Goal: Use online tool/utility: Use online tool/utility

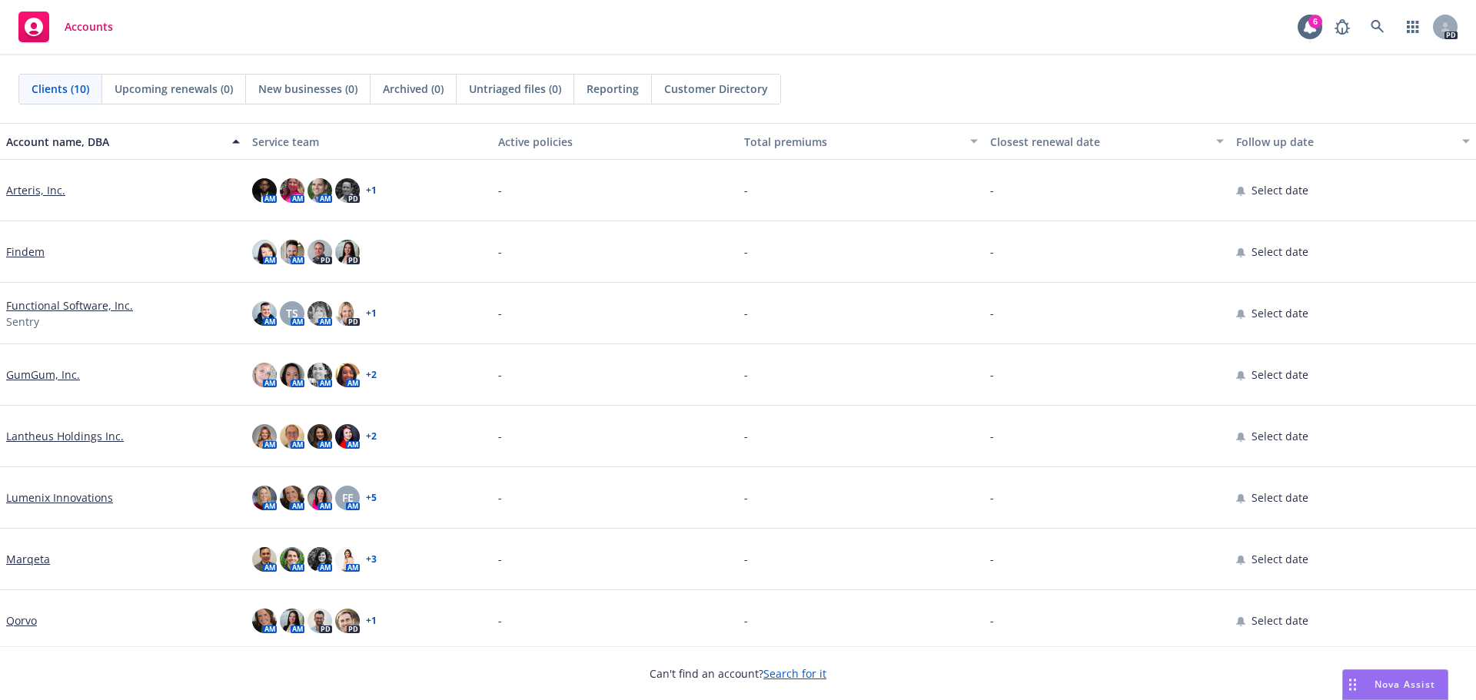
click at [1400, 680] on span "Nova Assist" at bounding box center [1404, 684] width 61 height 13
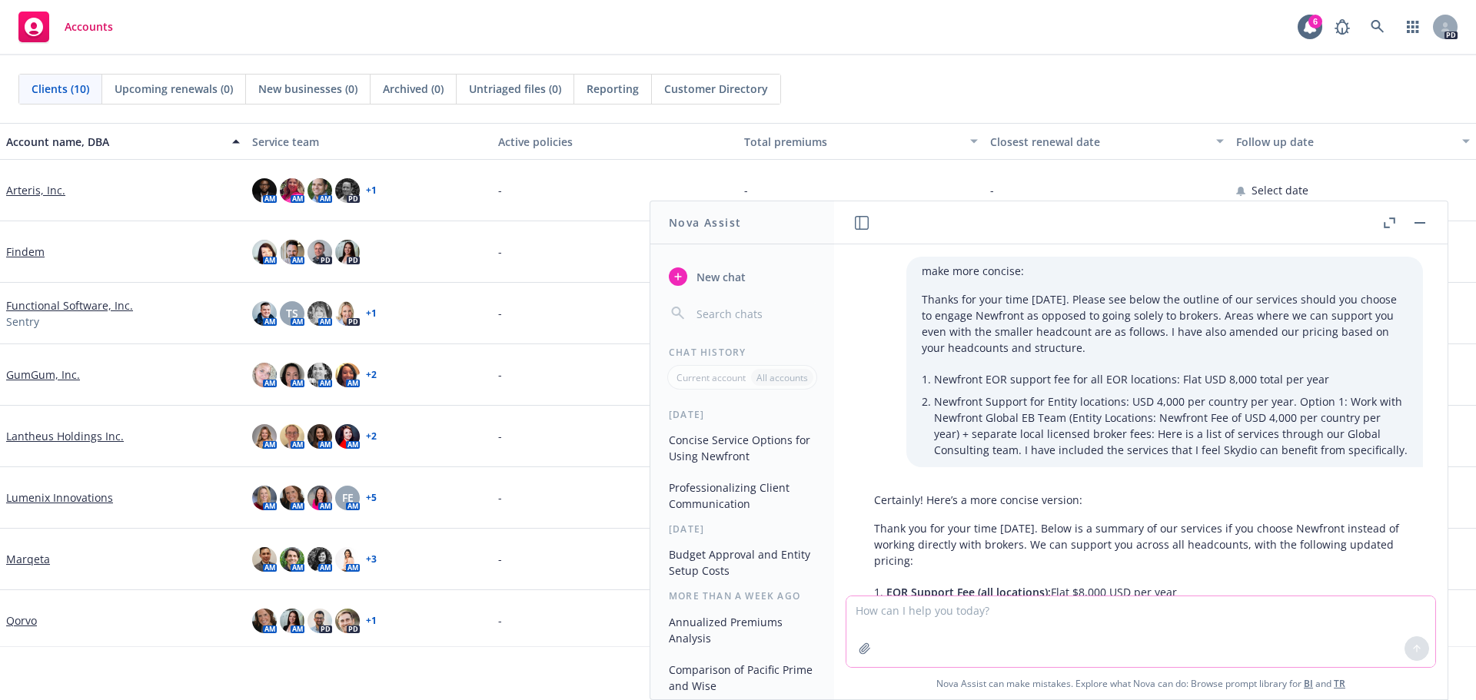
click at [902, 612] on textarea at bounding box center [1140, 631] width 589 height 71
click at [1119, 610] on textarea "come up with a project plan and timeline" at bounding box center [1140, 631] width 589 height 72
click at [1095, 618] on textarea "come up with a project plan and timeline" at bounding box center [1140, 631] width 589 height 72
click at [1068, 625] on textarea "come up with a project plan and timeline" at bounding box center [1140, 631] width 589 height 72
click at [1083, 617] on textarea "come up with a project plan and timeline" at bounding box center [1140, 631] width 589 height 72
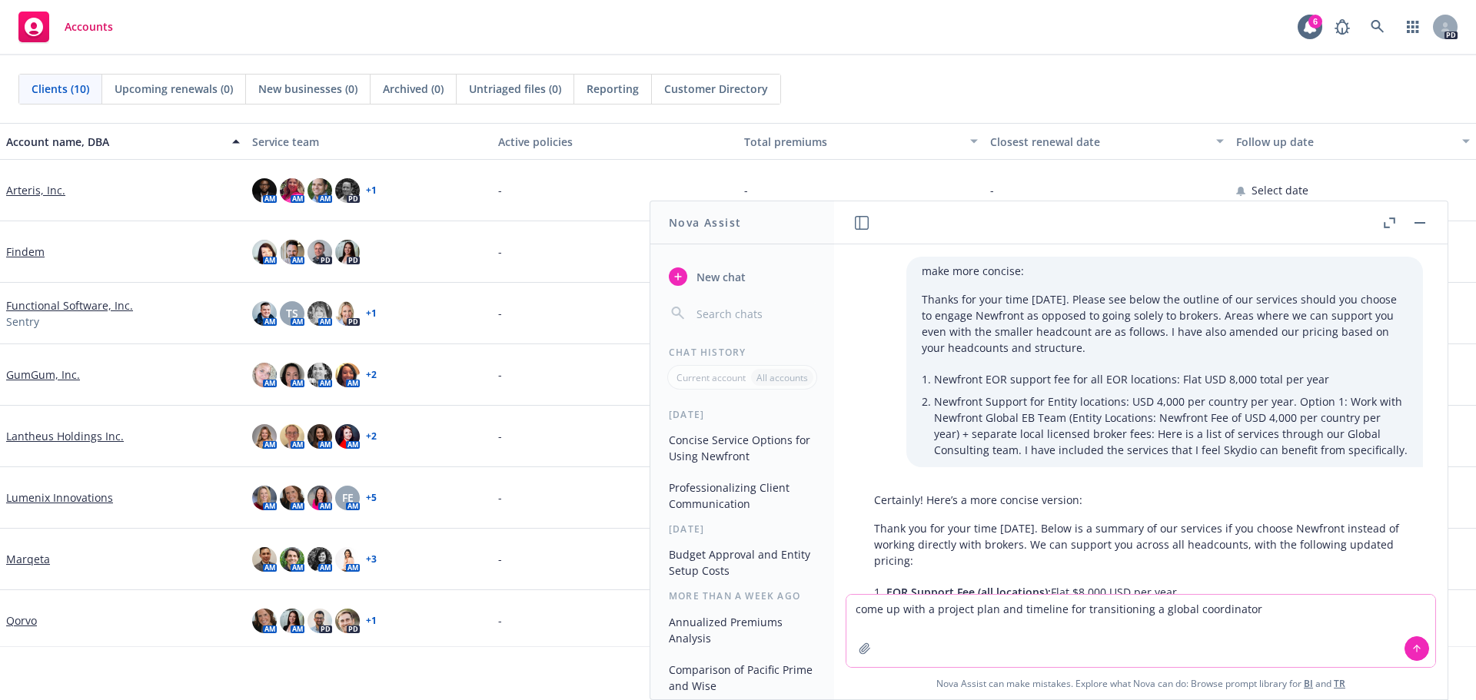
click at [1268, 614] on textarea "come up with a project plan and timeline for transitioning a global coordinator" at bounding box center [1140, 631] width 589 height 72
type textarea "come up with a project plan and timeline for transitioning a global coordinatin…"
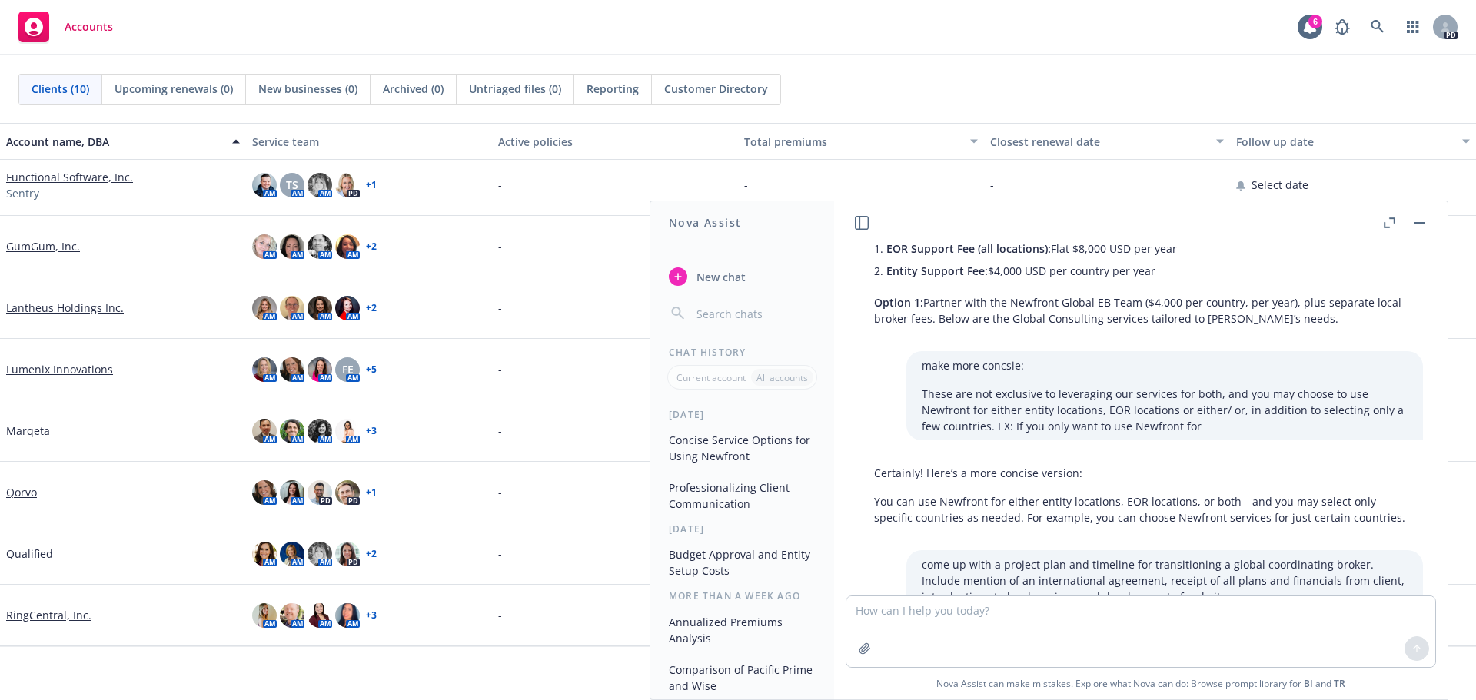
scroll to position [624, 0]
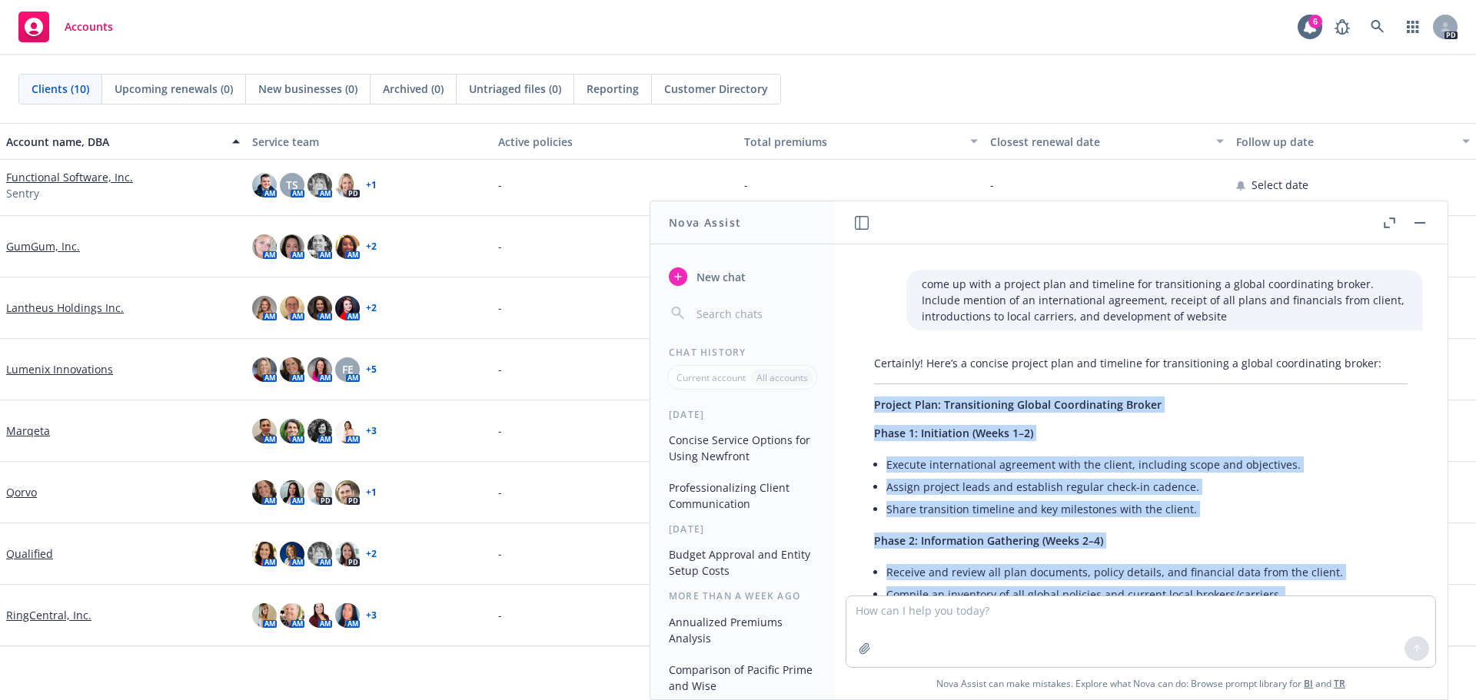
drag, startPoint x: 1263, startPoint y: 518, endPoint x: 865, endPoint y: 414, distance: 410.7
copy div "Project Plan: Transitioning Global Coordinating Broker Phase 1: Initiation (Wee…"
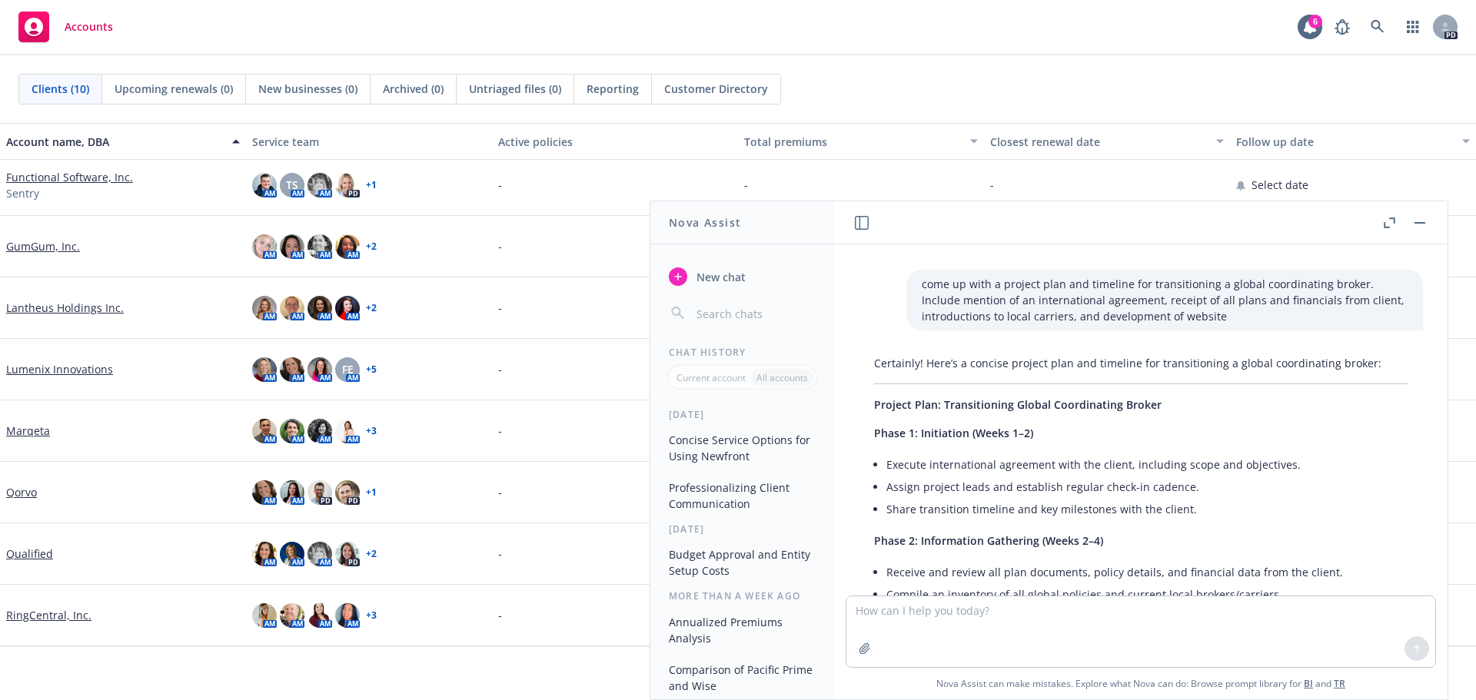
drag, startPoint x: 1407, startPoint y: 218, endPoint x: 1392, endPoint y: 218, distance: 14.6
click at [1404, 218] on div at bounding box center [1404, 223] width 49 height 18
click at [1414, 218] on button "button" at bounding box center [1419, 223] width 18 height 18
